Goal: Task Accomplishment & Management: Manage account settings

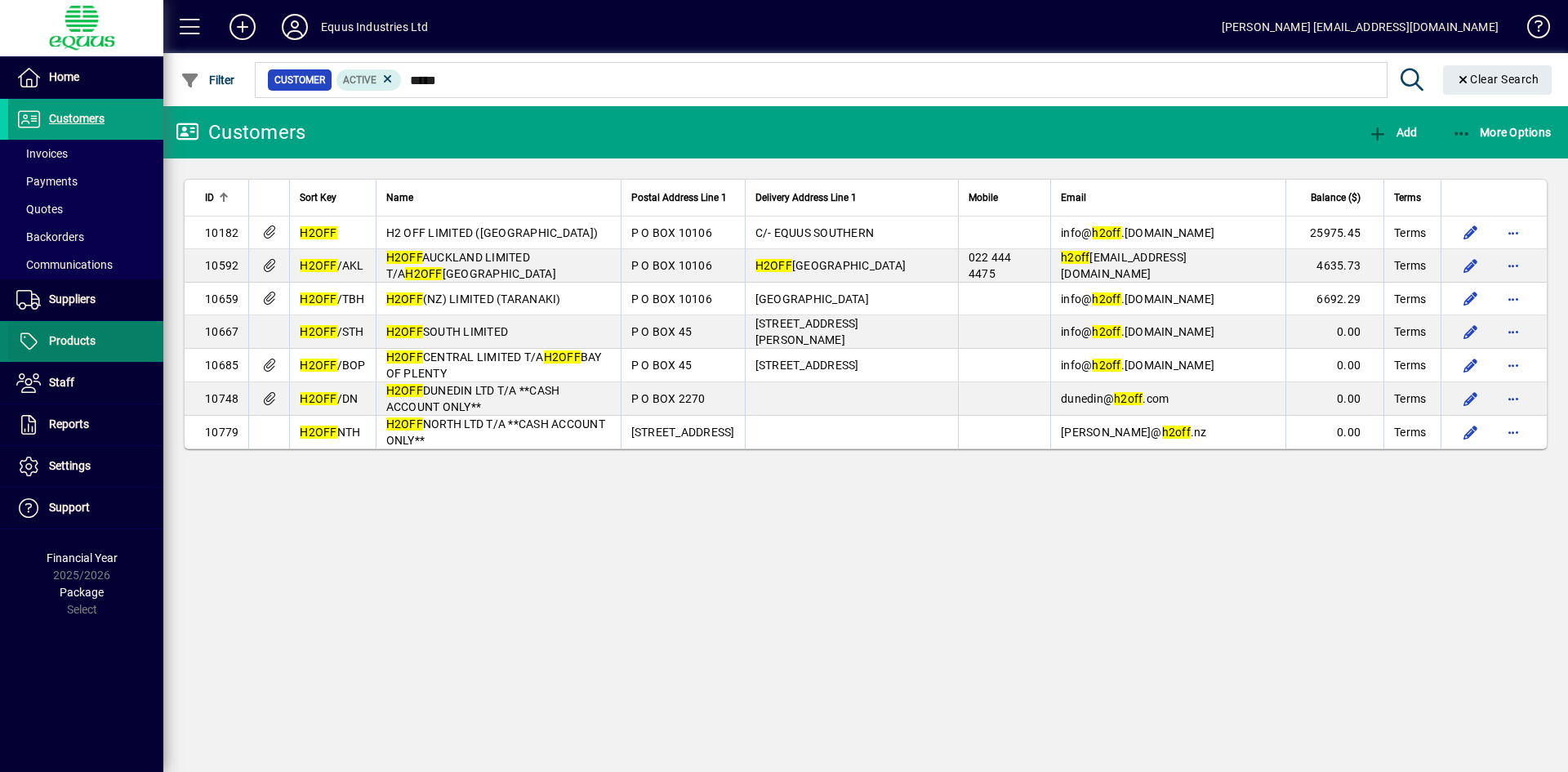
click at [79, 335] on span "Products" at bounding box center [72, 341] width 47 height 13
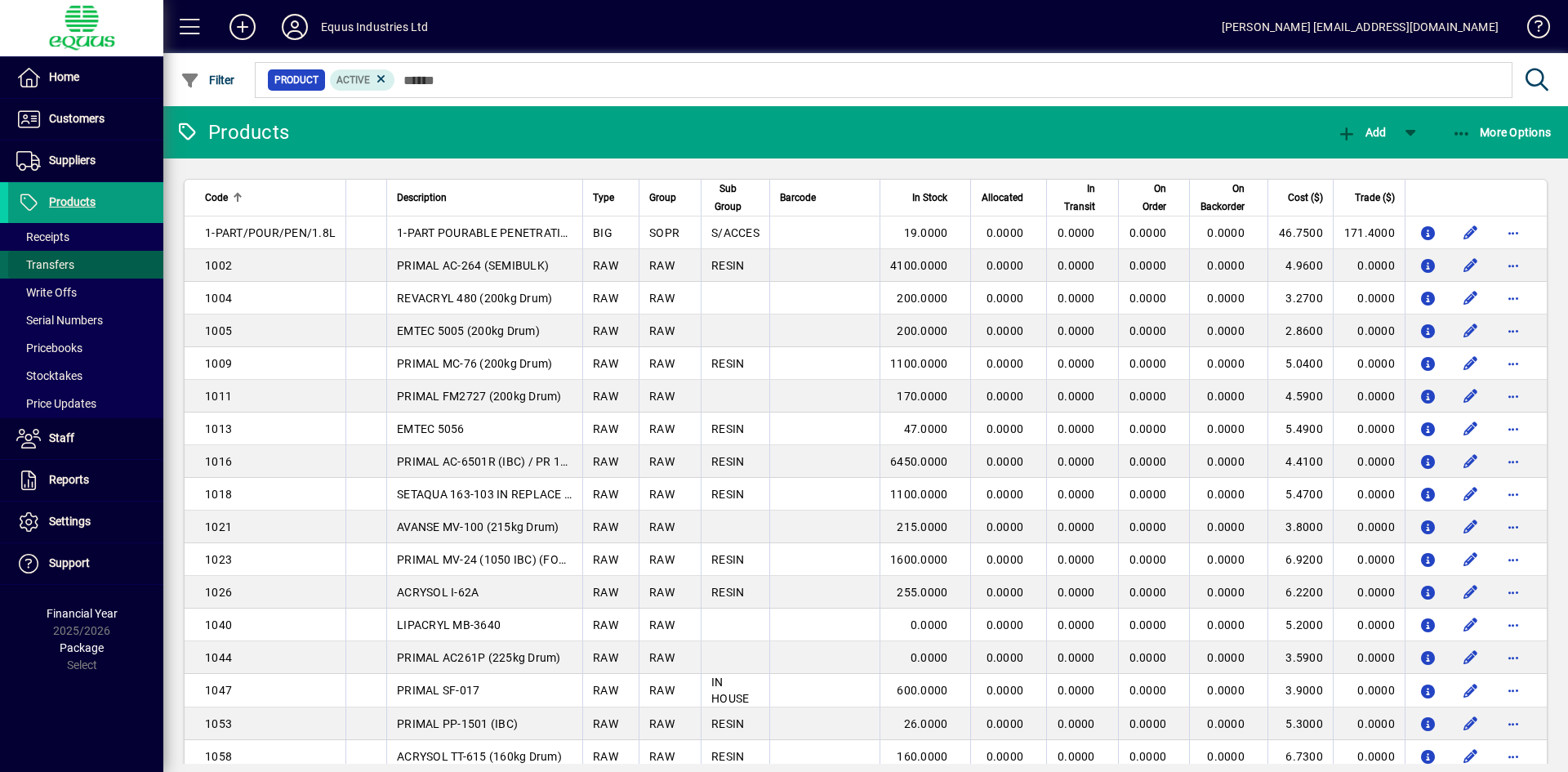
click at [54, 267] on span "Transfers" at bounding box center [45, 264] width 58 height 13
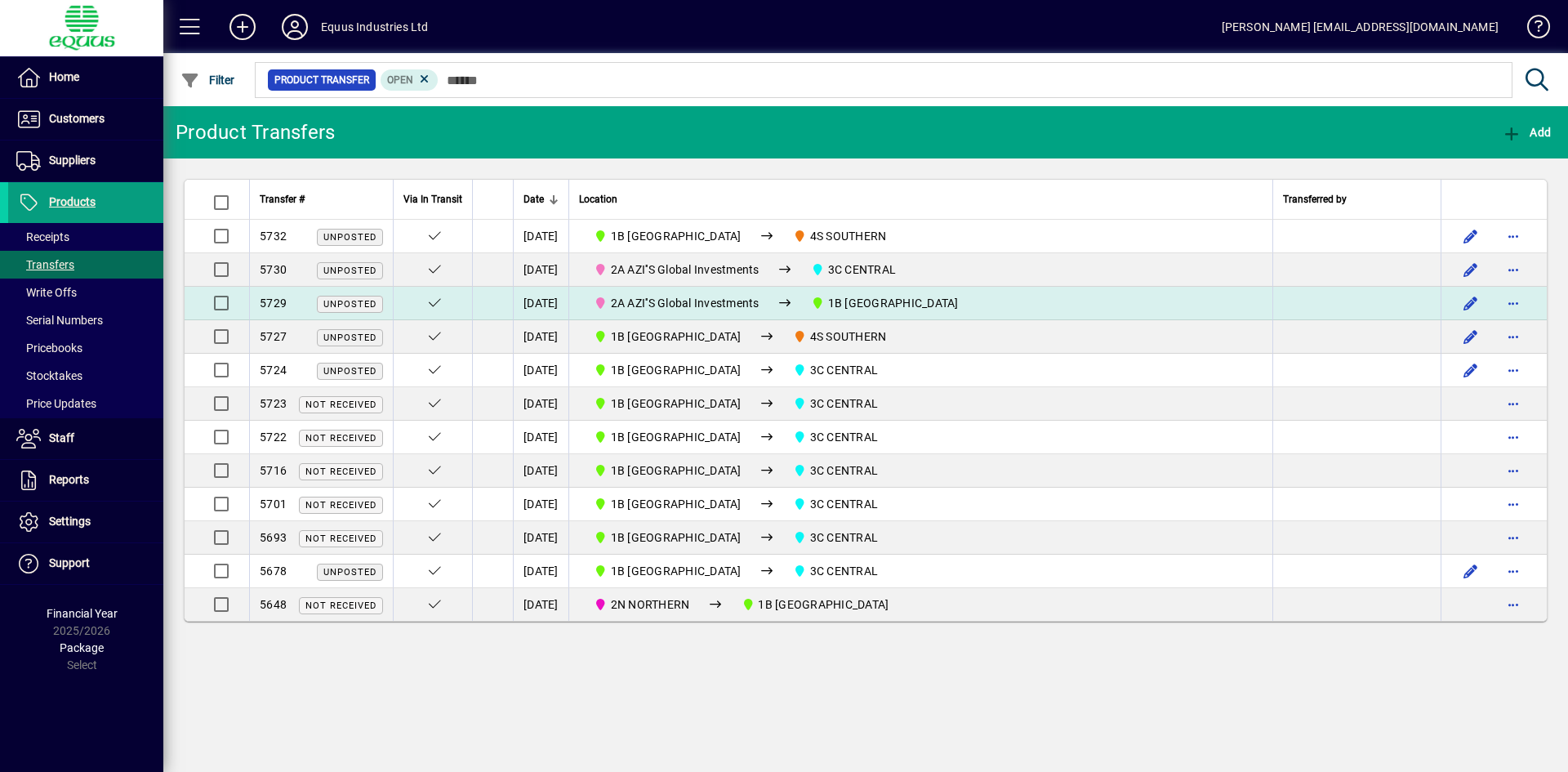
click at [715, 299] on span "2A AZI''S Global Investments" at bounding box center [685, 303] width 148 height 13
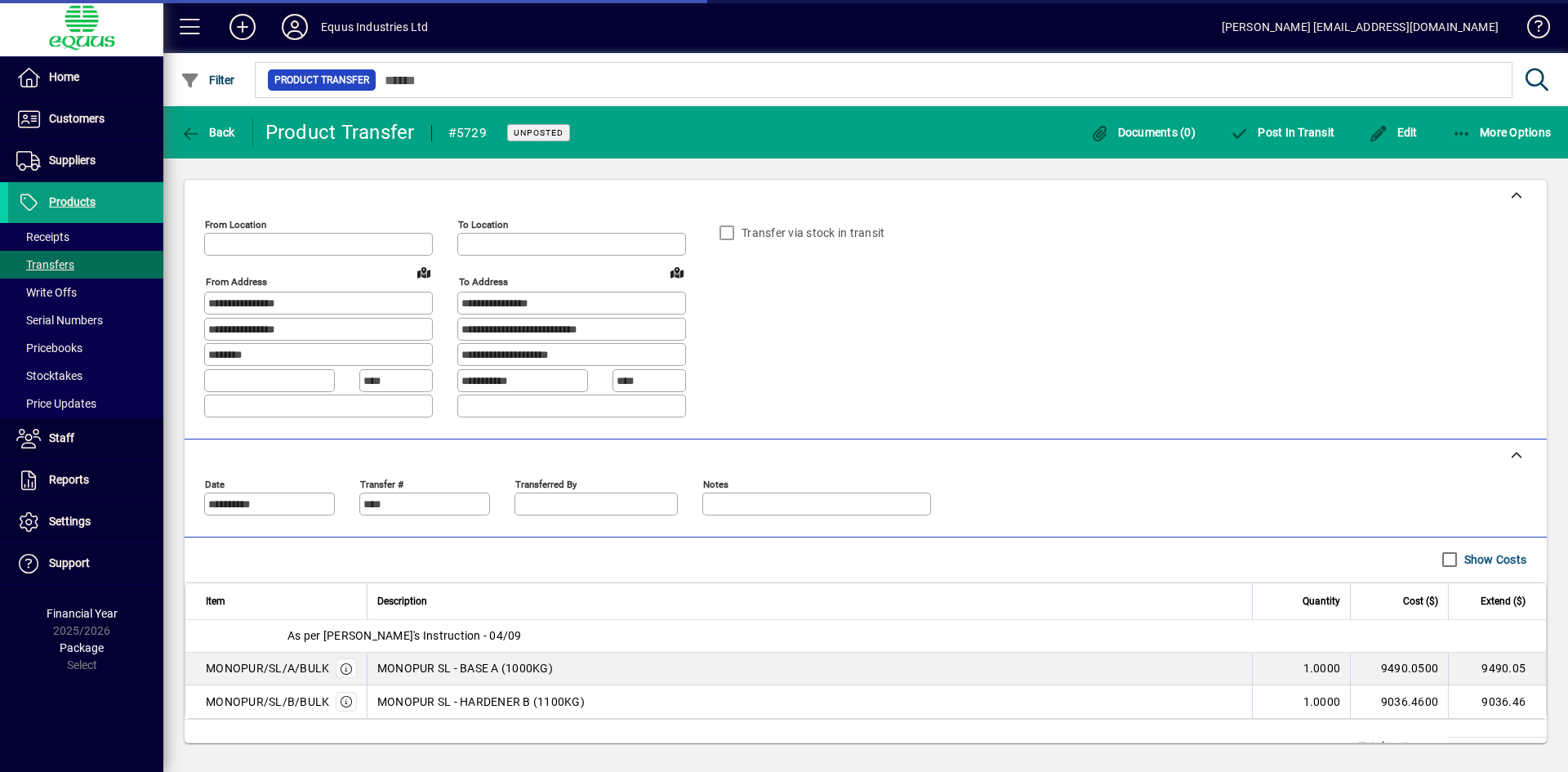
type input "**********"
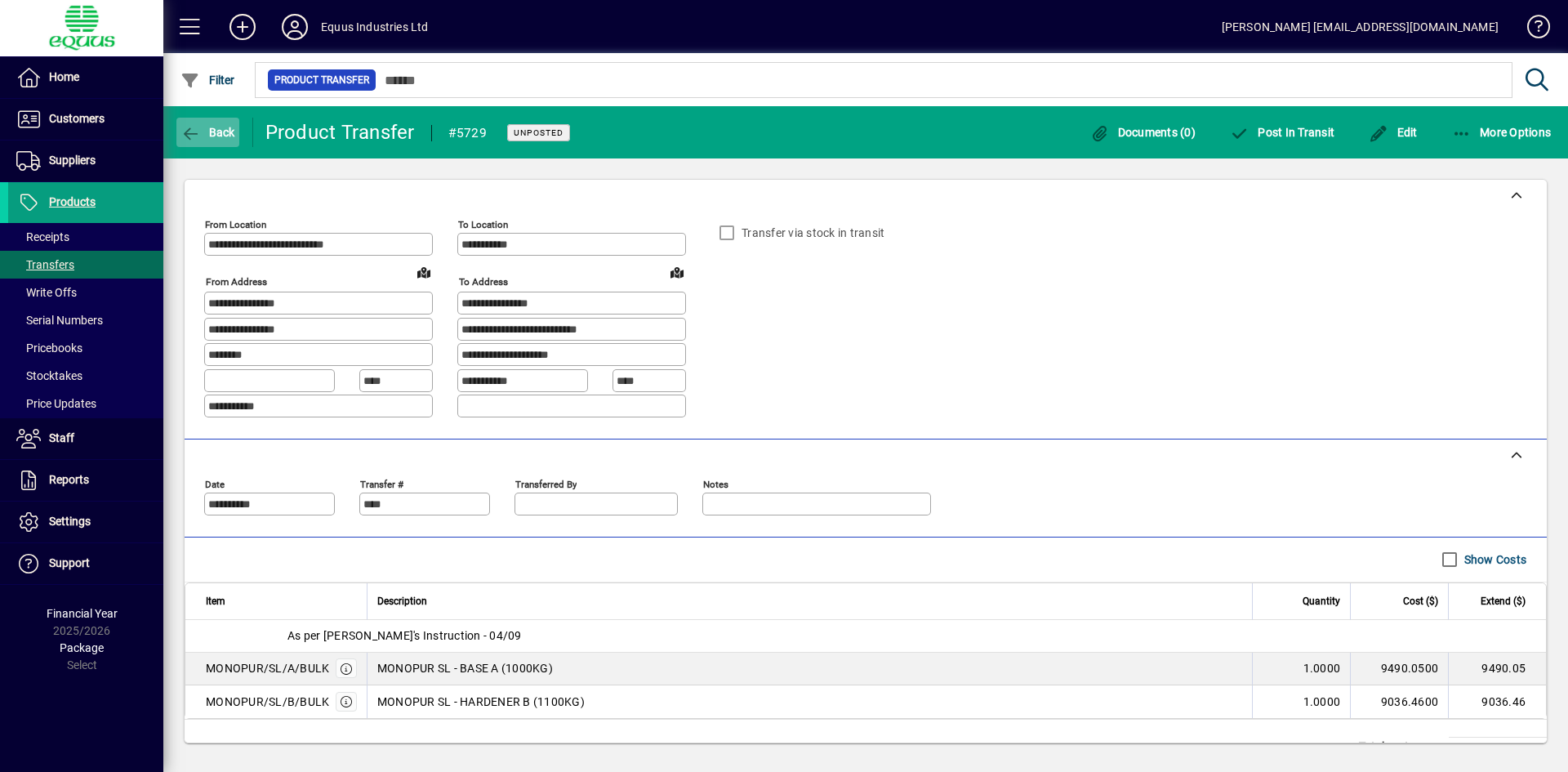
click at [216, 131] on span "Back" at bounding box center [207, 132] width 54 height 13
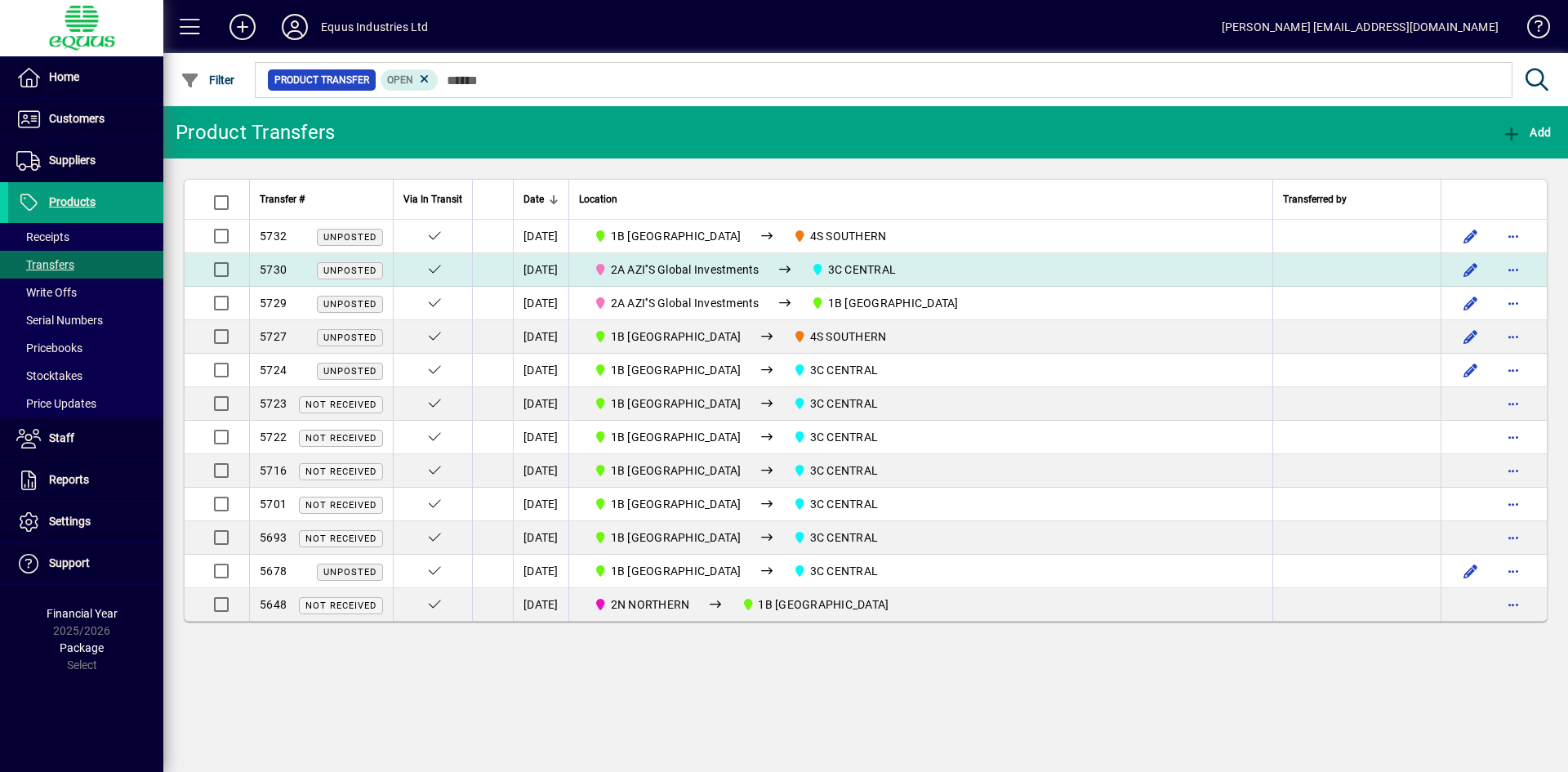
click at [755, 265] on span "2A AZI''S Global Investments" at bounding box center [685, 269] width 148 height 13
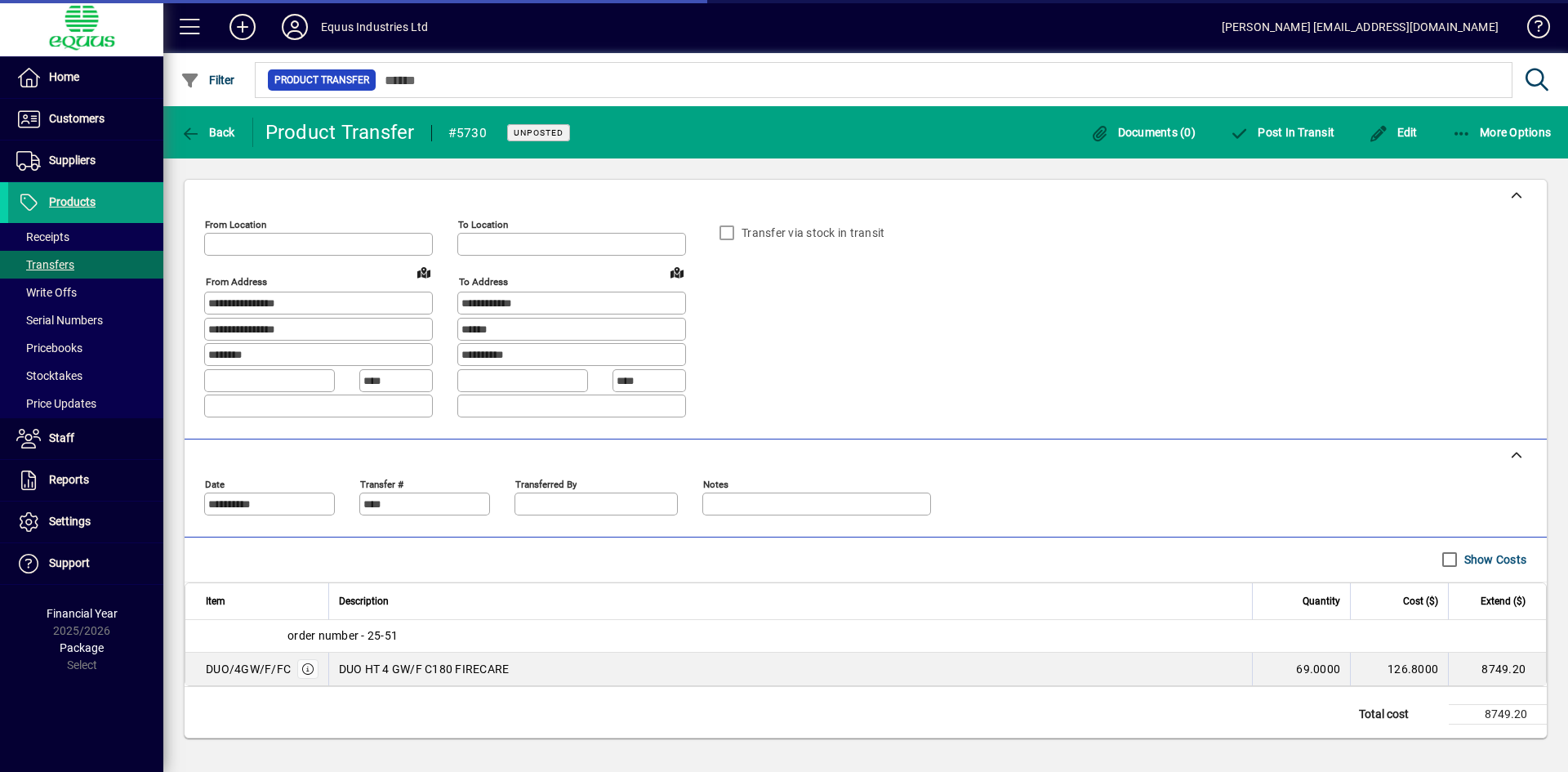
type input "**********"
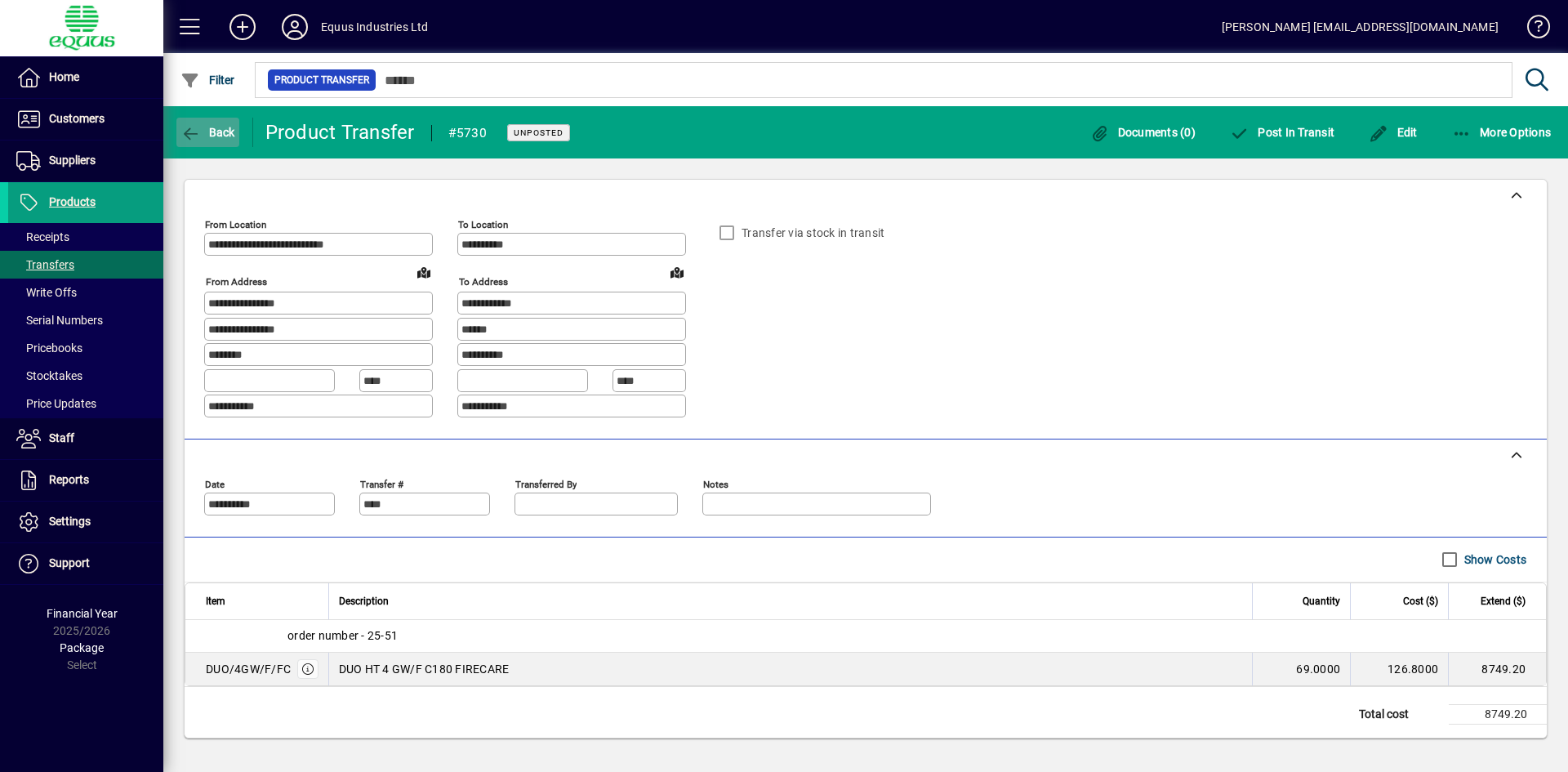
click at [212, 126] on span "Back" at bounding box center [207, 132] width 54 height 13
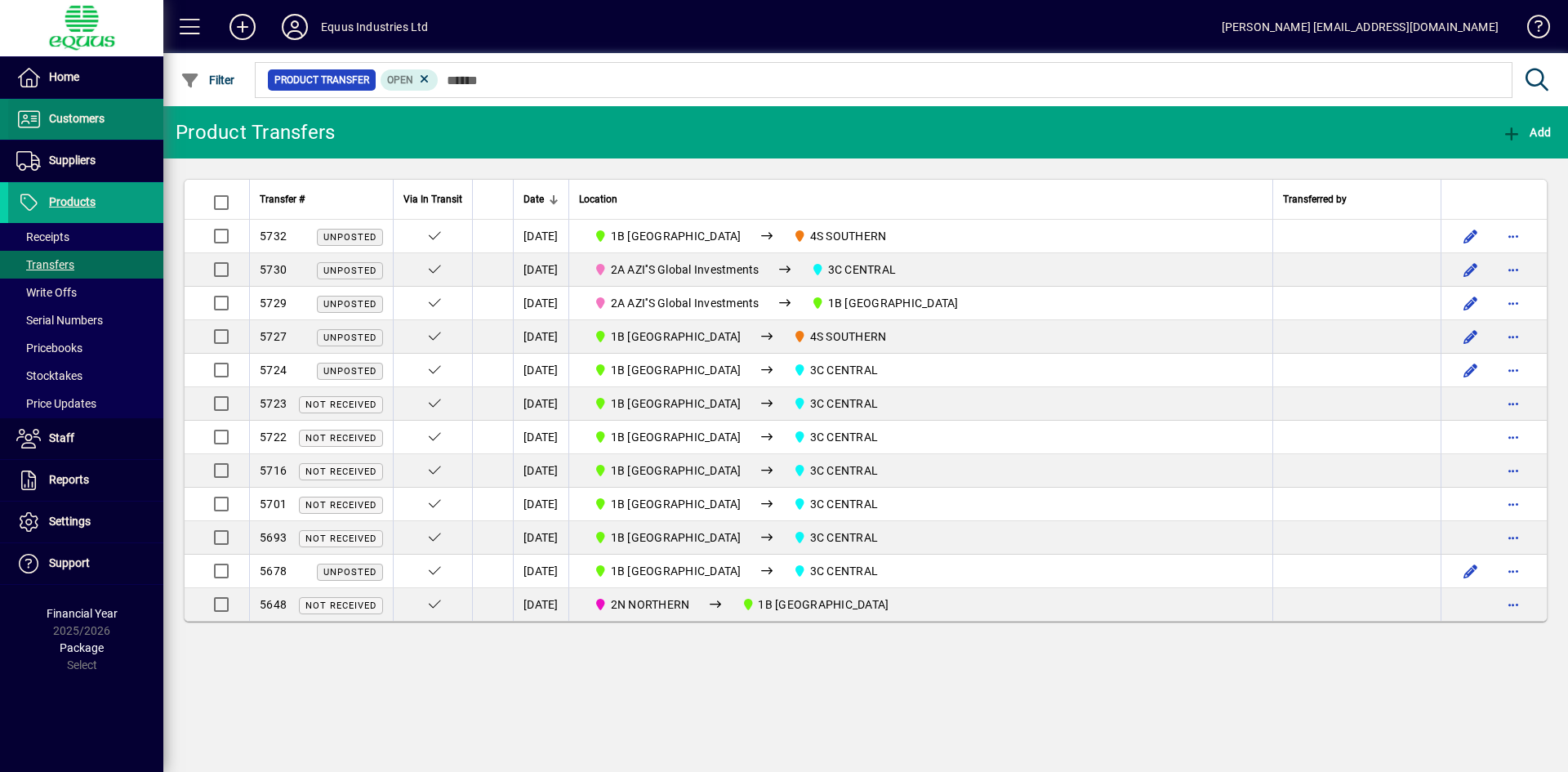
click at [67, 113] on span "Customers" at bounding box center [77, 118] width 55 height 13
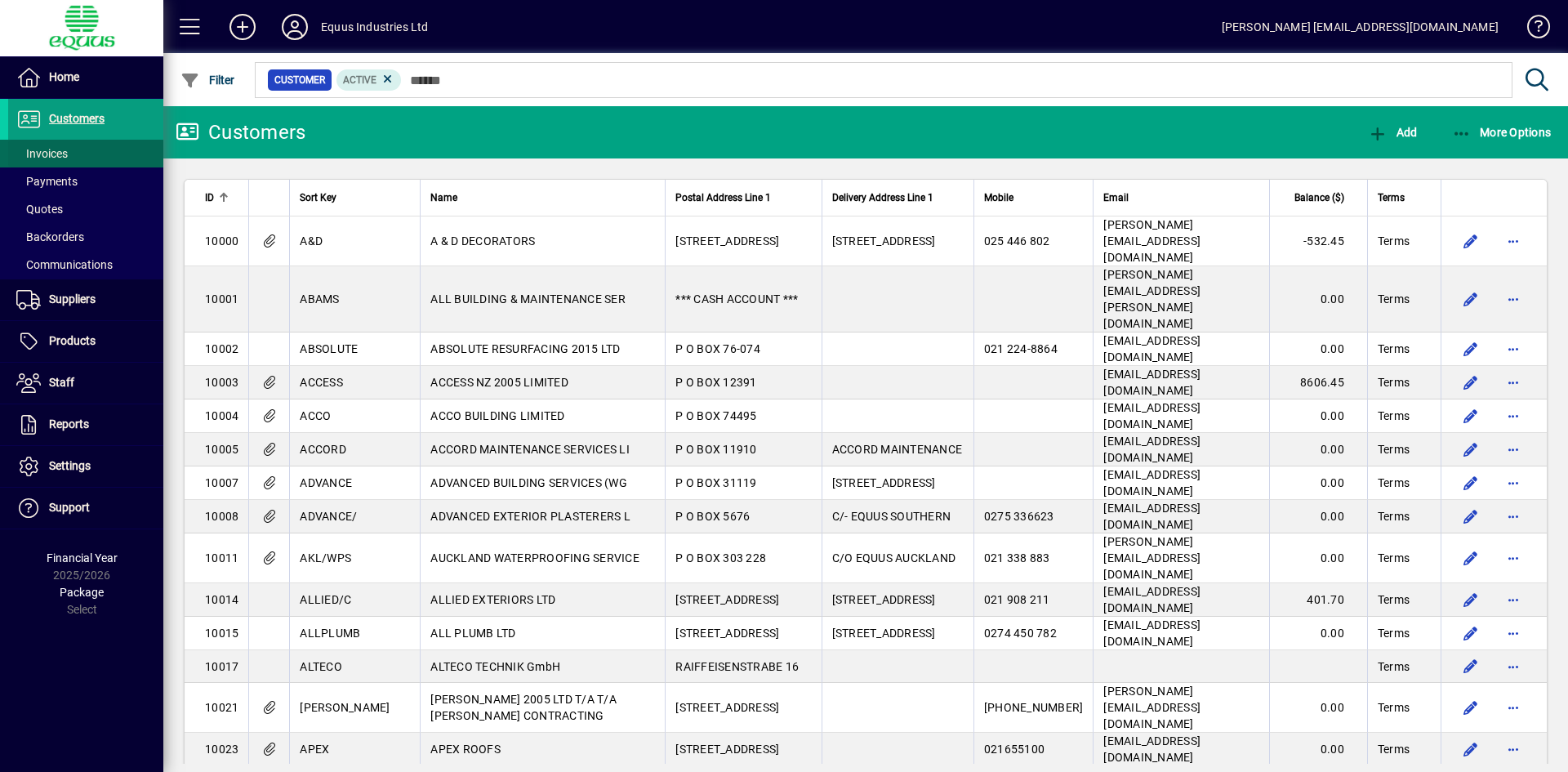
click at [47, 147] on span "Invoices" at bounding box center [42, 154] width 52 height 13
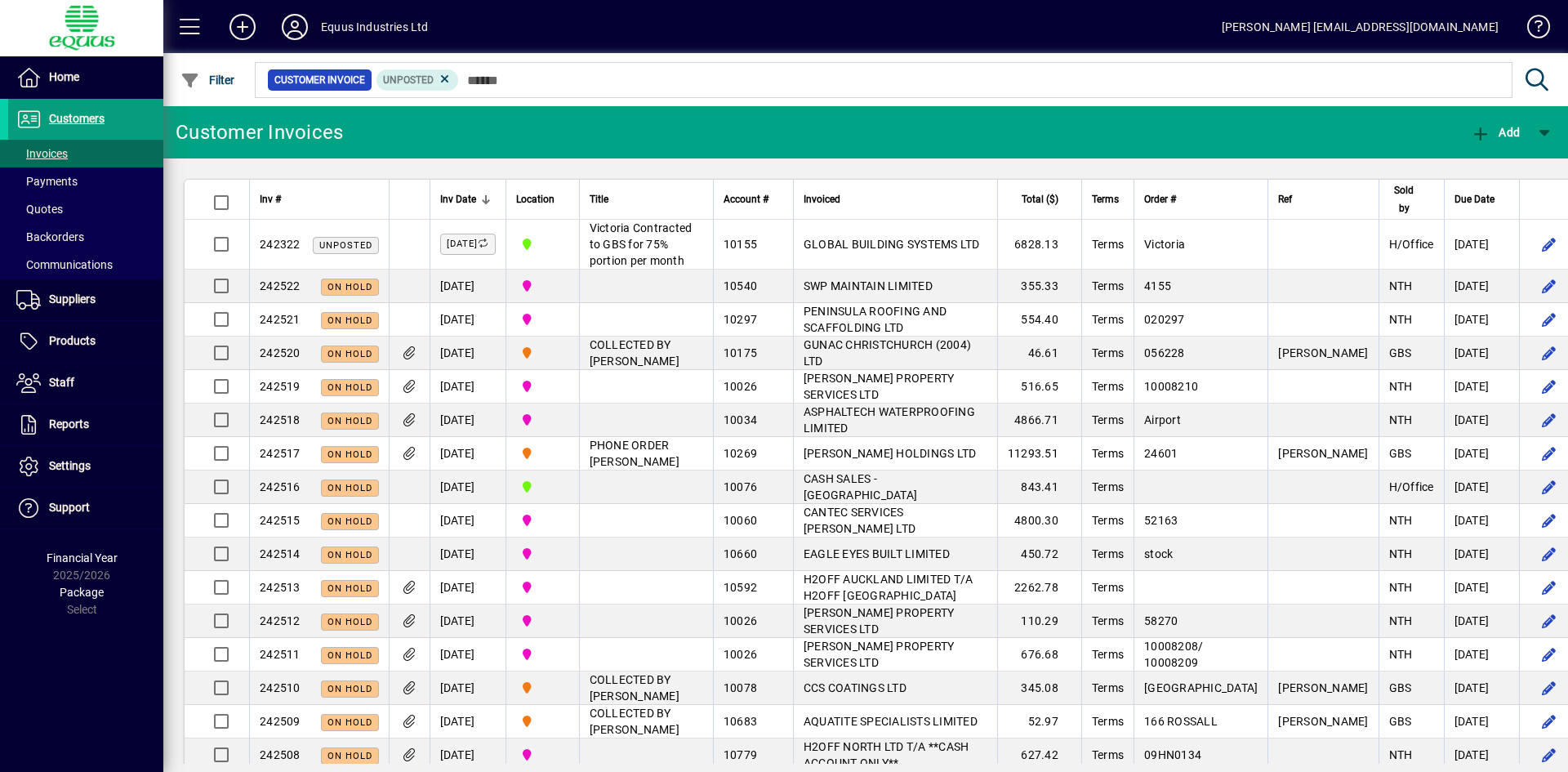
click at [293, 21] on icon at bounding box center [295, 27] width 33 height 26
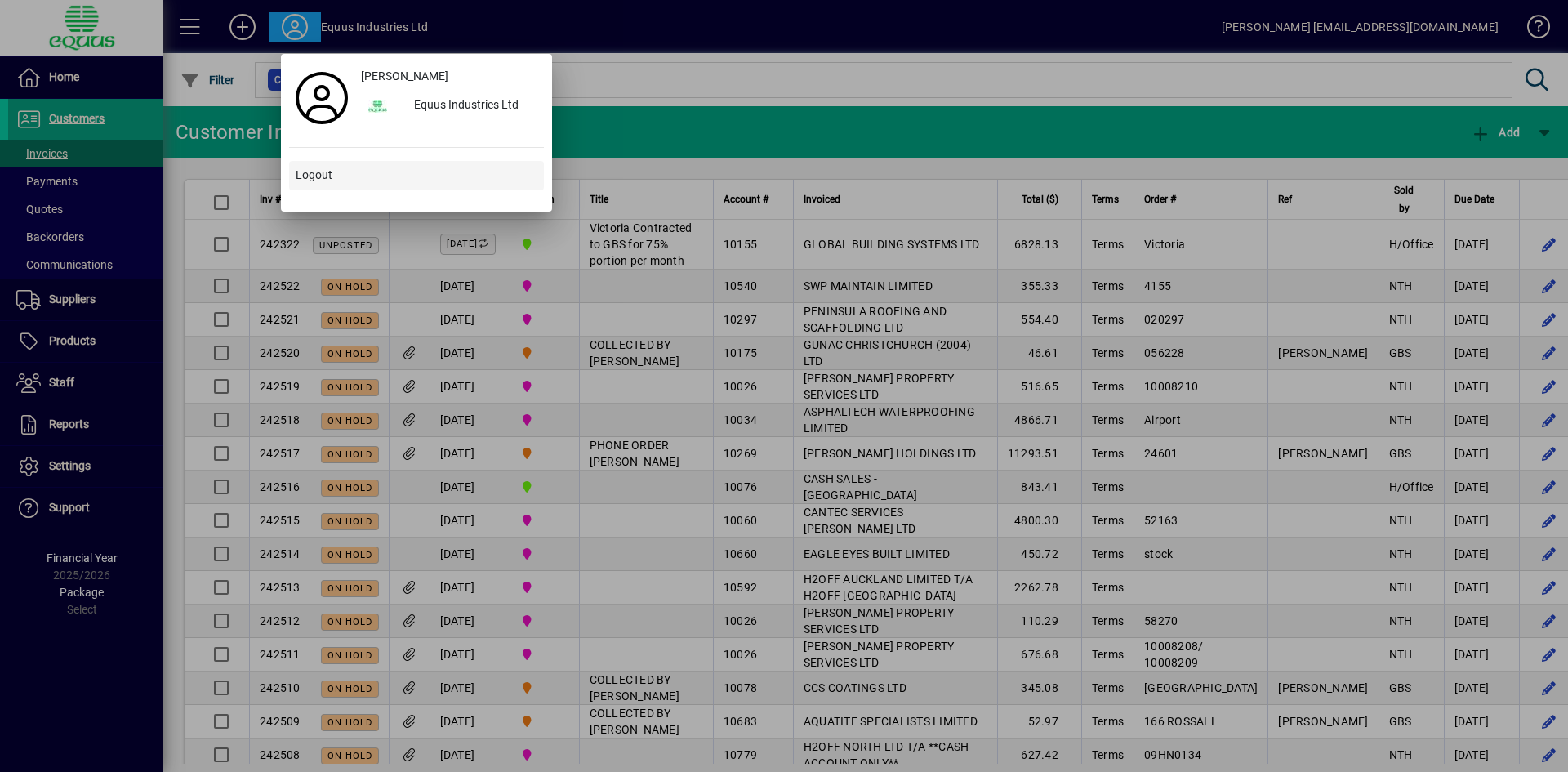
click at [319, 172] on span "Logout" at bounding box center [314, 175] width 37 height 17
